Goal: Information Seeking & Learning: Learn about a topic

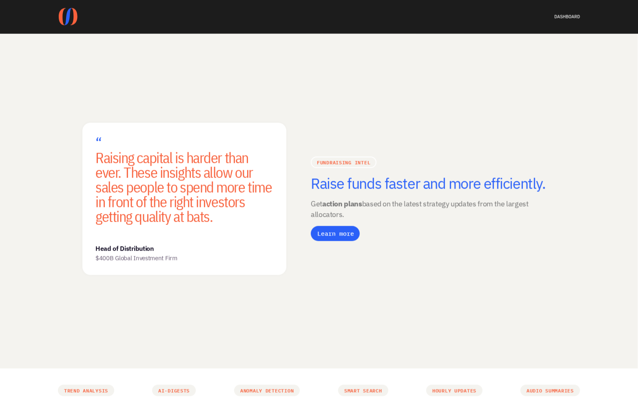
scroll to position [558, 0]
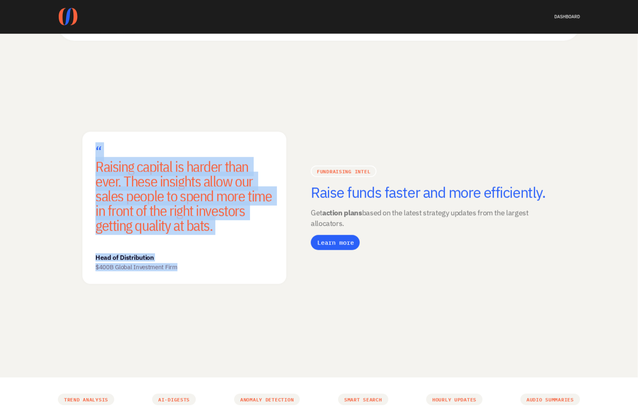
drag, startPoint x: 88, startPoint y: 150, endPoint x: 197, endPoint y: 294, distance: 180.6
click at [197, 294] on div "“ Raising capital is harder than ever. These insights allow our sales people to…" at bounding box center [184, 208] width 204 height 212
copy div "“ Raising capital is harder than ever. These insights allow our sales people to…"
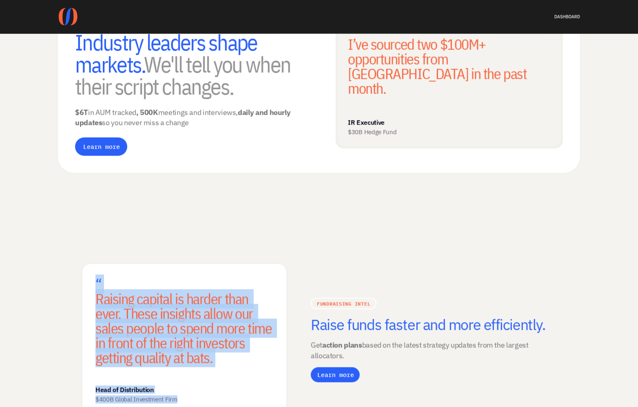
scroll to position [320, 0]
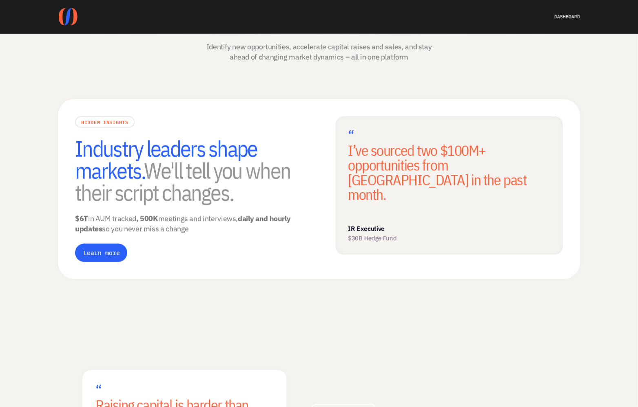
click at [366, 143] on h3 "“ I’ve sourced two $100M+ opportunities from [GEOGRAPHIC_DATA] in the past mont…" at bounding box center [449, 164] width 203 height 73
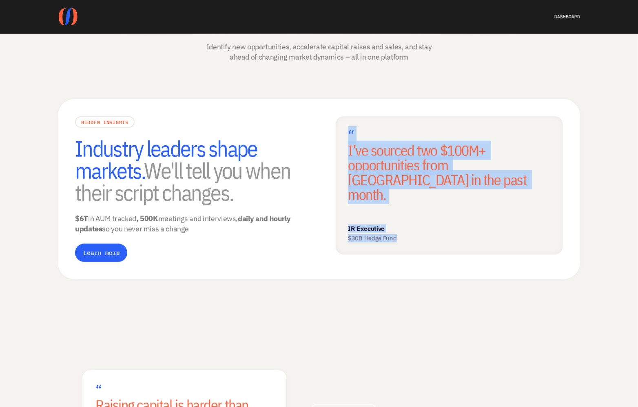
drag, startPoint x: 348, startPoint y: 128, endPoint x: 456, endPoint y: 243, distance: 158.1
click at [456, 243] on div "HIDDEN INSIGHTS Industry leaders shape markets. We'll tell you when their scrip…" at bounding box center [319, 189] width 522 height 180
copy div "“ I’ve sourced two $100M+ opportunities from [GEOGRAPHIC_DATA] in the past mont…"
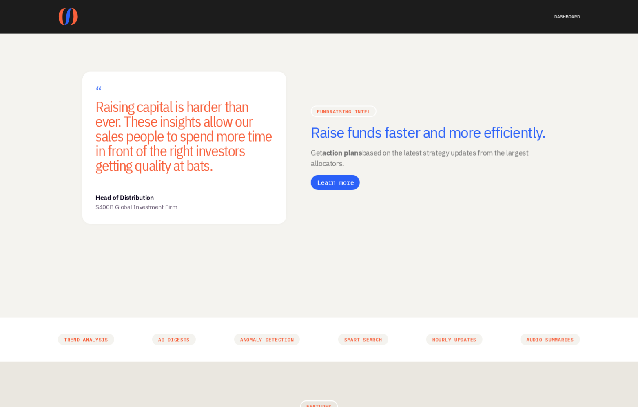
scroll to position [597, 0]
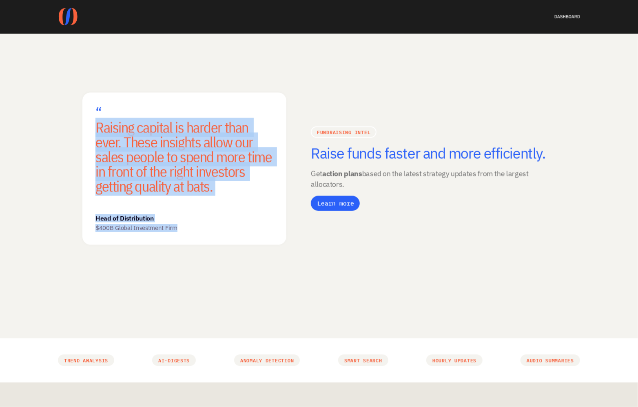
drag, startPoint x: 93, startPoint y: 135, endPoint x: 206, endPoint y: 257, distance: 166.5
click at [206, 257] on div "“ Raising capital is harder than ever. These insights allow our sales people to…" at bounding box center [184, 169] width 204 height 212
copy div "Raising capital is harder than ever. These insights allow our sales people to s…"
click at [197, 147] on h3 "“ Raising capital is harder than ever. These insights allow our sales people to…" at bounding box center [184, 150] width 178 height 88
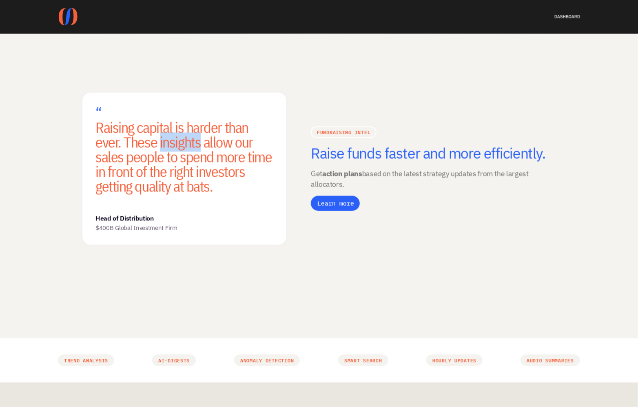
click at [197, 147] on h3 "“ Raising capital is harder than ever. These insights allow our sales people to…" at bounding box center [184, 150] width 178 height 88
